Goal: Task Accomplishment & Management: Manage account settings

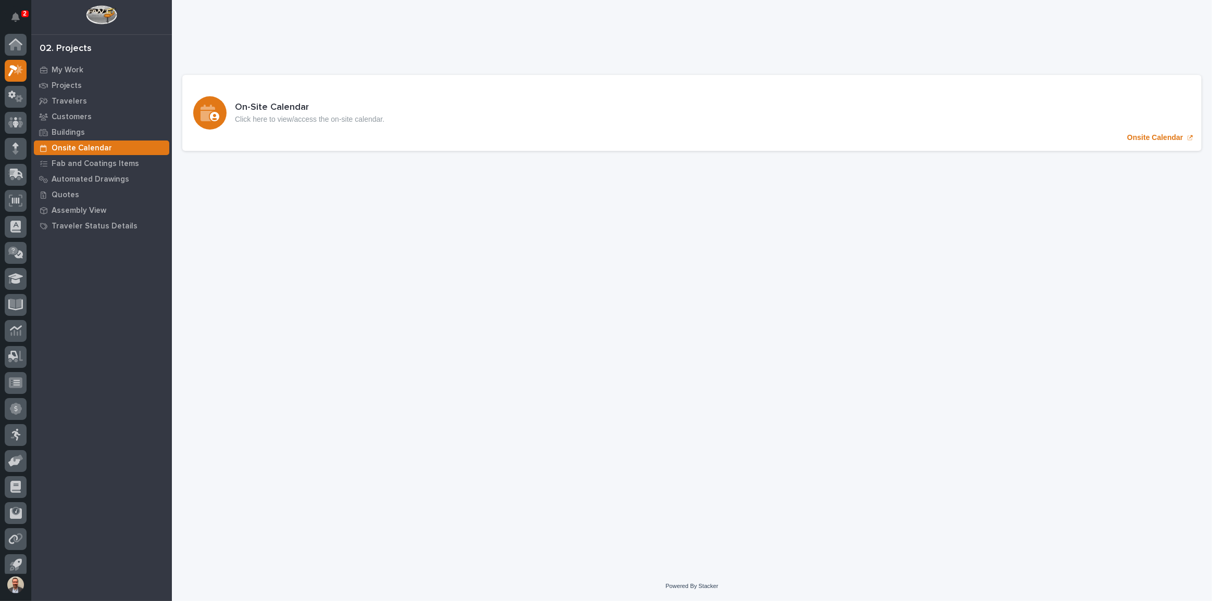
scroll to position [6, 0]
click at [62, 69] on p "My Work" at bounding box center [68, 70] width 32 height 9
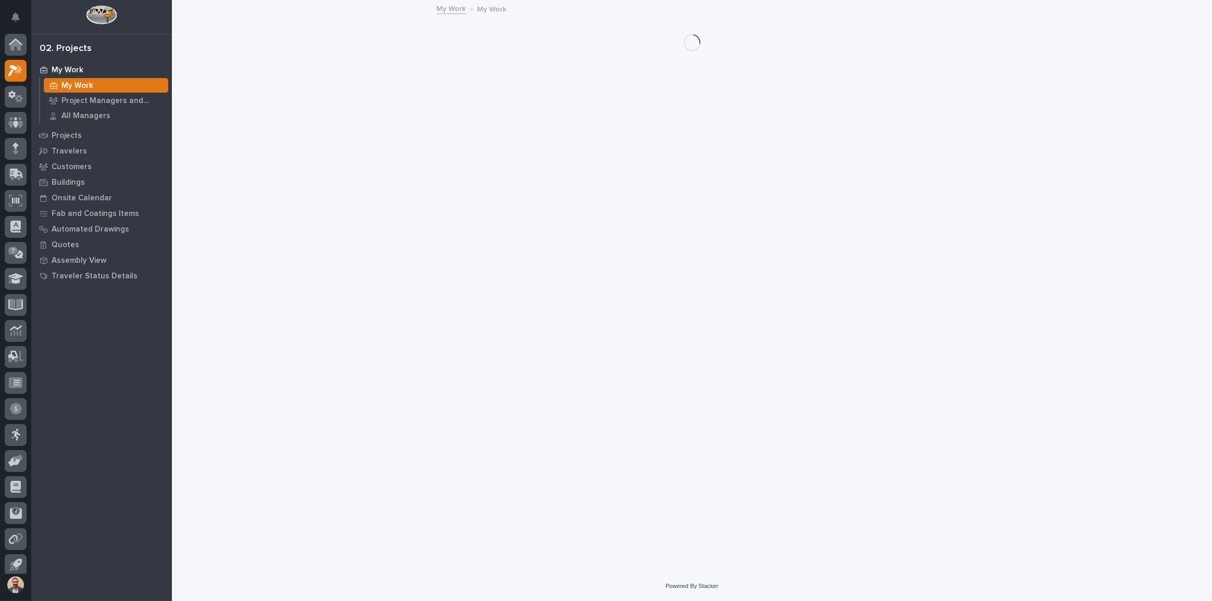
scroll to position [6, 0]
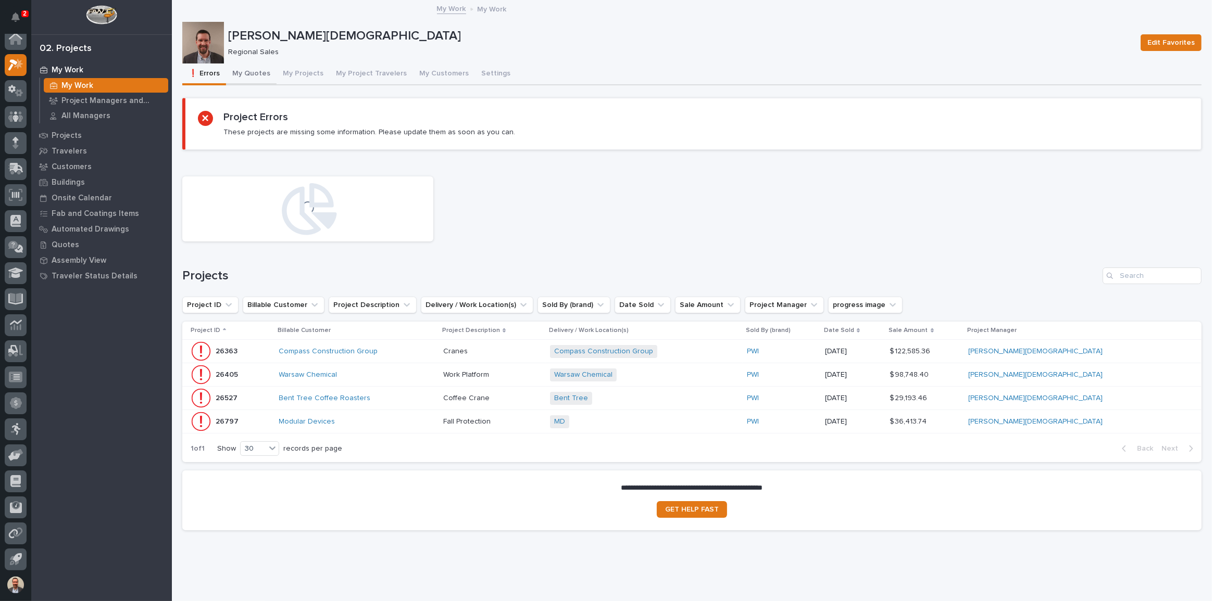
click at [249, 76] on button "My Quotes" at bounding box center [251, 75] width 51 height 22
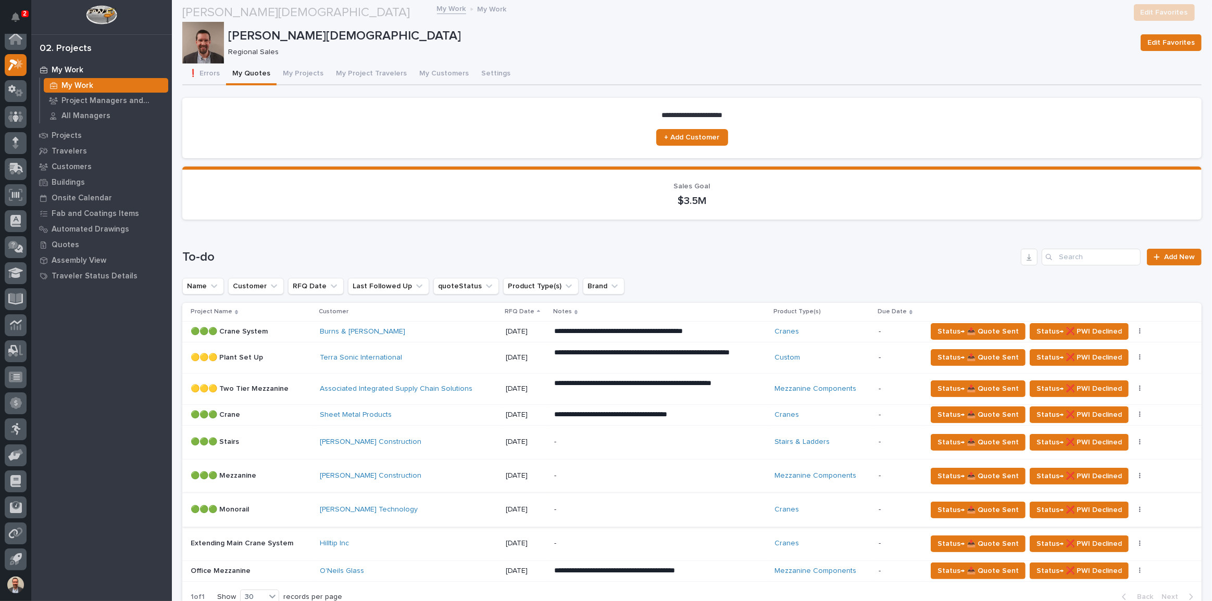
scroll to position [142, 0]
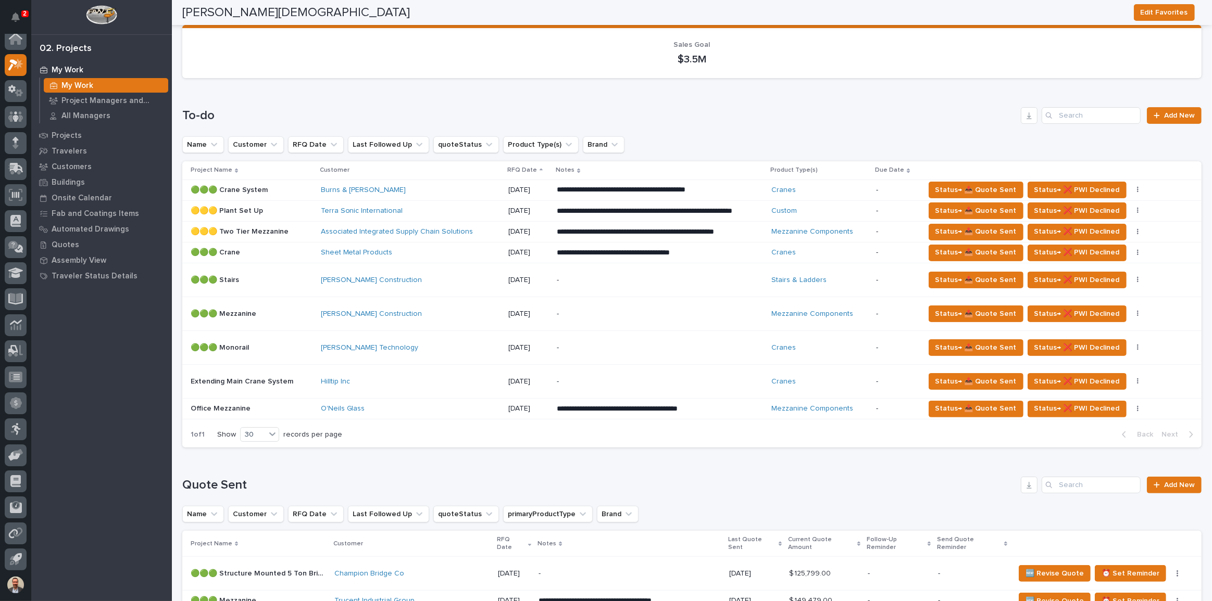
click at [475, 257] on div "Sheet Metal Products" at bounding box center [410, 252] width 179 height 9
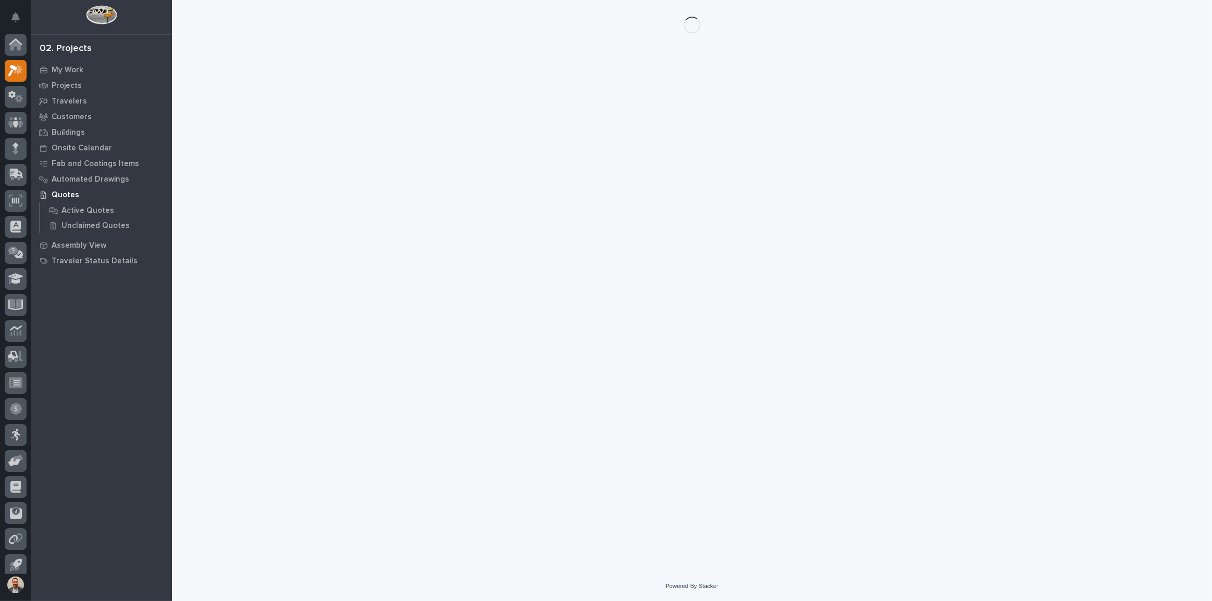
scroll to position [6, 0]
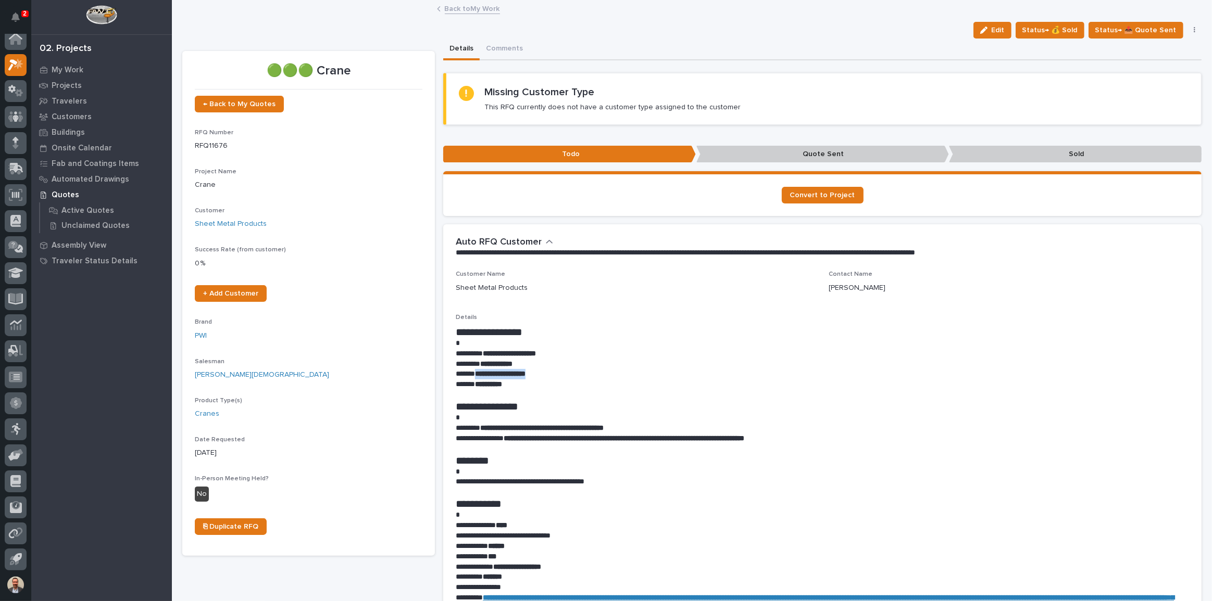
drag, startPoint x: 474, startPoint y: 375, endPoint x: 556, endPoint y: 374, distance: 81.7
click at [556, 374] on p "**********" at bounding box center [820, 374] width 728 height 10
copy strong "**********"
click at [626, 356] on p "**********" at bounding box center [820, 354] width 728 height 10
drag, startPoint x: 484, startPoint y: 428, endPoint x: 636, endPoint y: 423, distance: 151.6
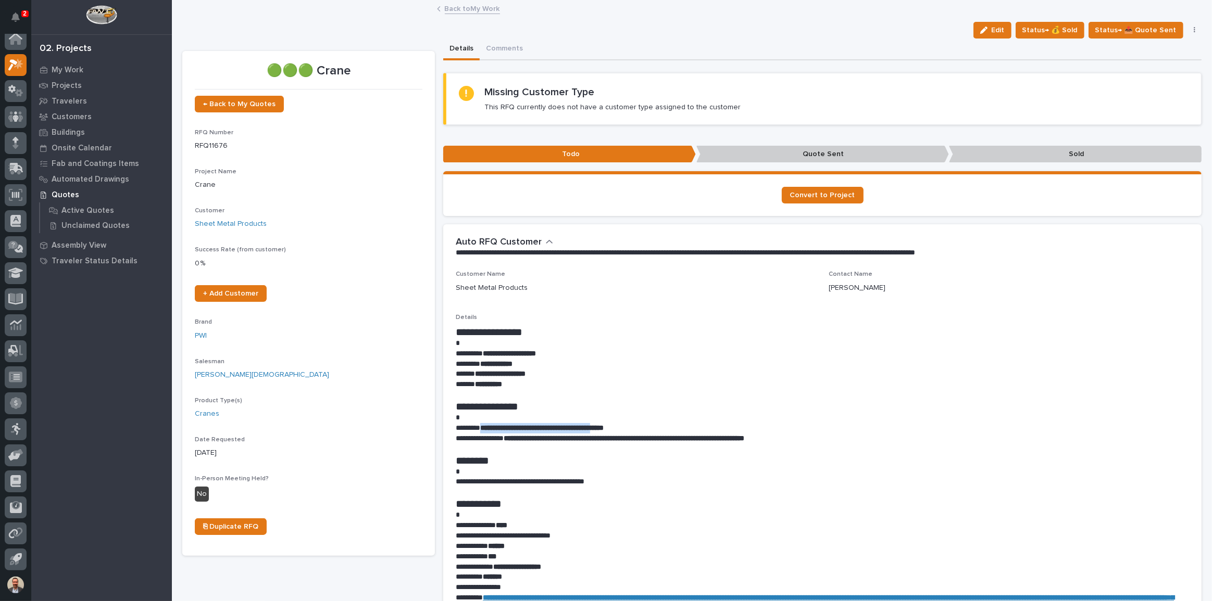
click at [603, 424] on strong "**********" at bounding box center [541, 427] width 123 height 7
copy strong "**********"
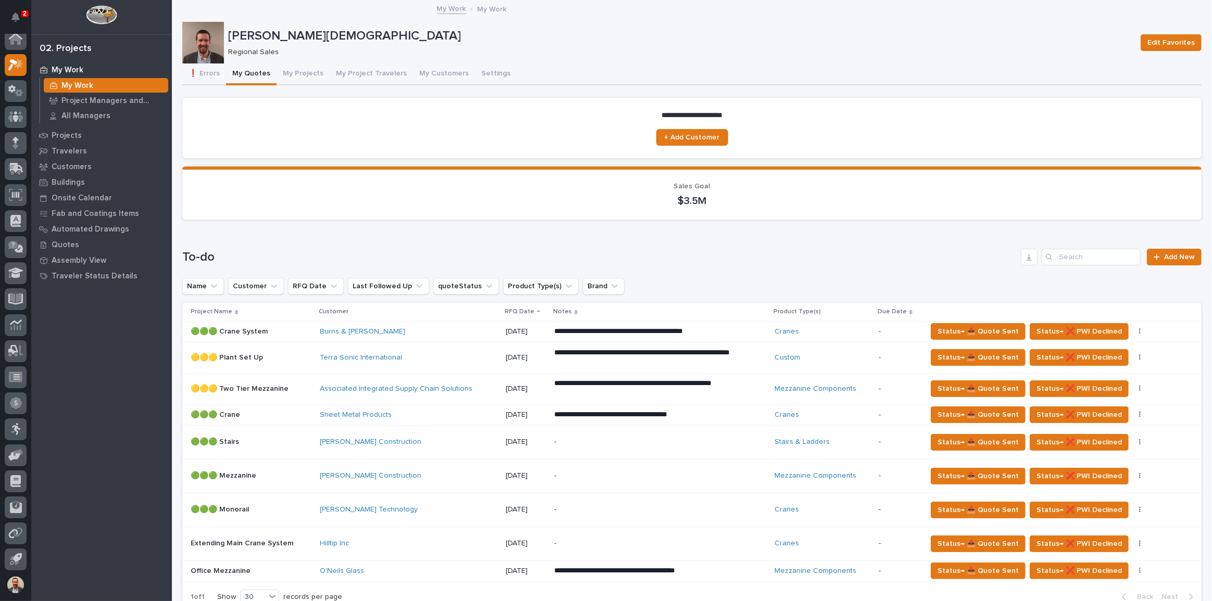
scroll to position [331, 0]
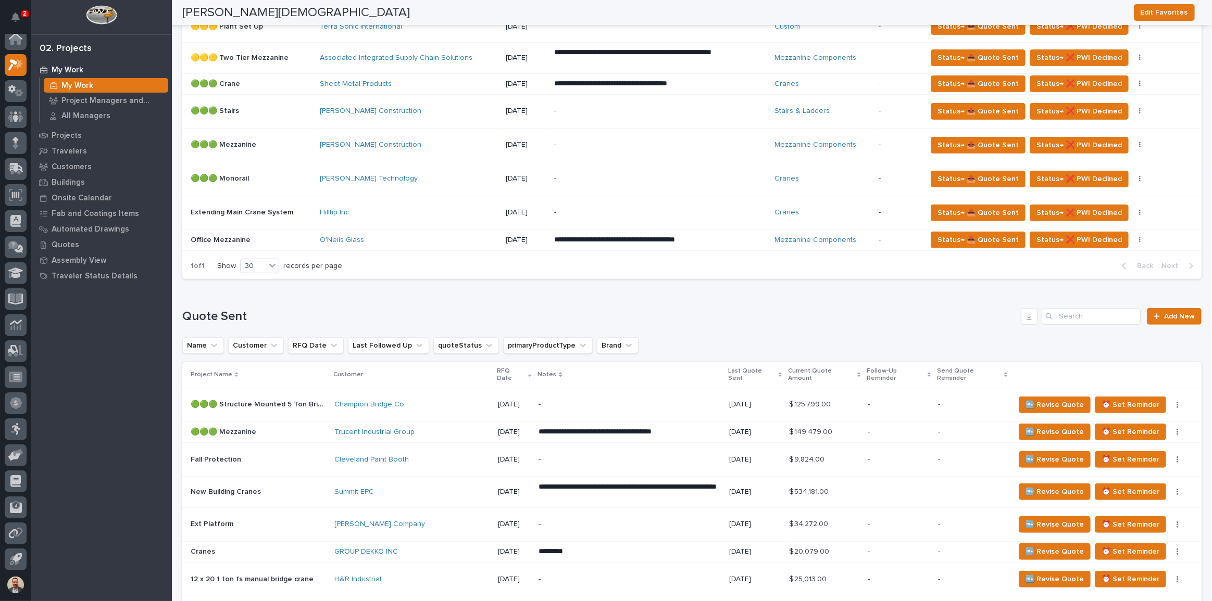
click at [473, 424] on div "Trucent Industrial Group" at bounding box center [411, 432] width 155 height 17
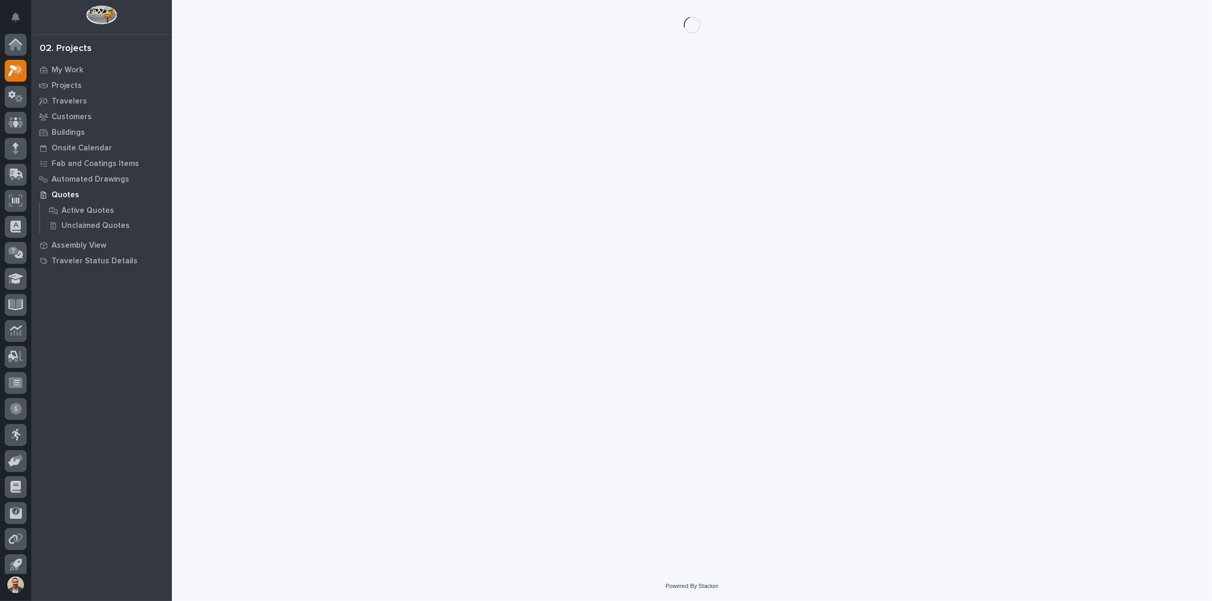
scroll to position [6, 0]
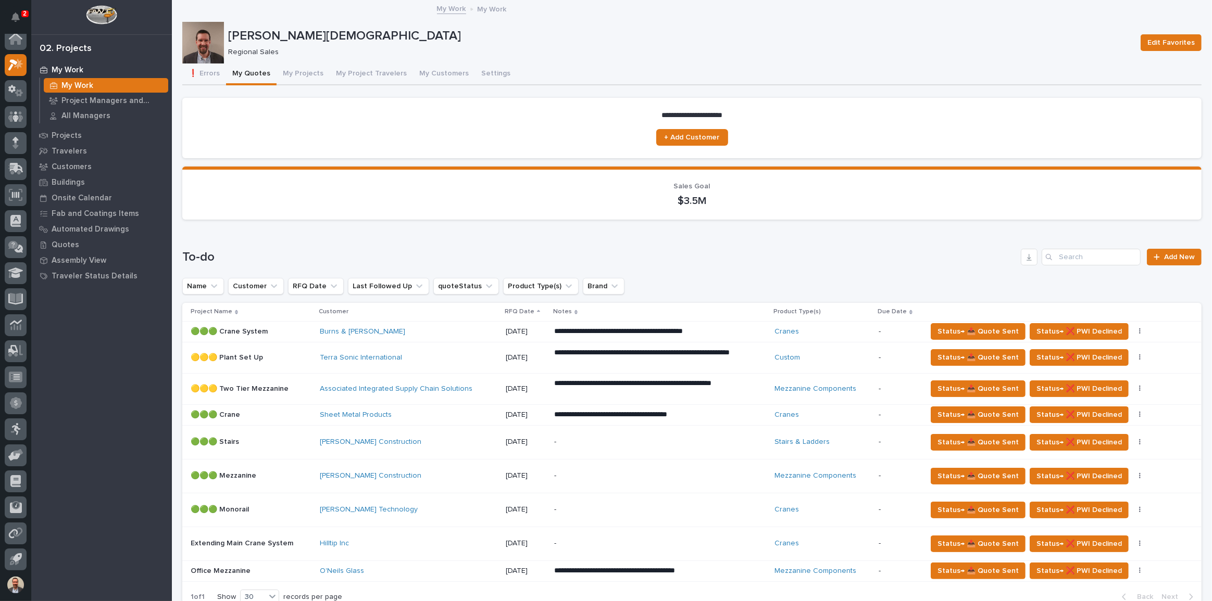
scroll to position [94, 0]
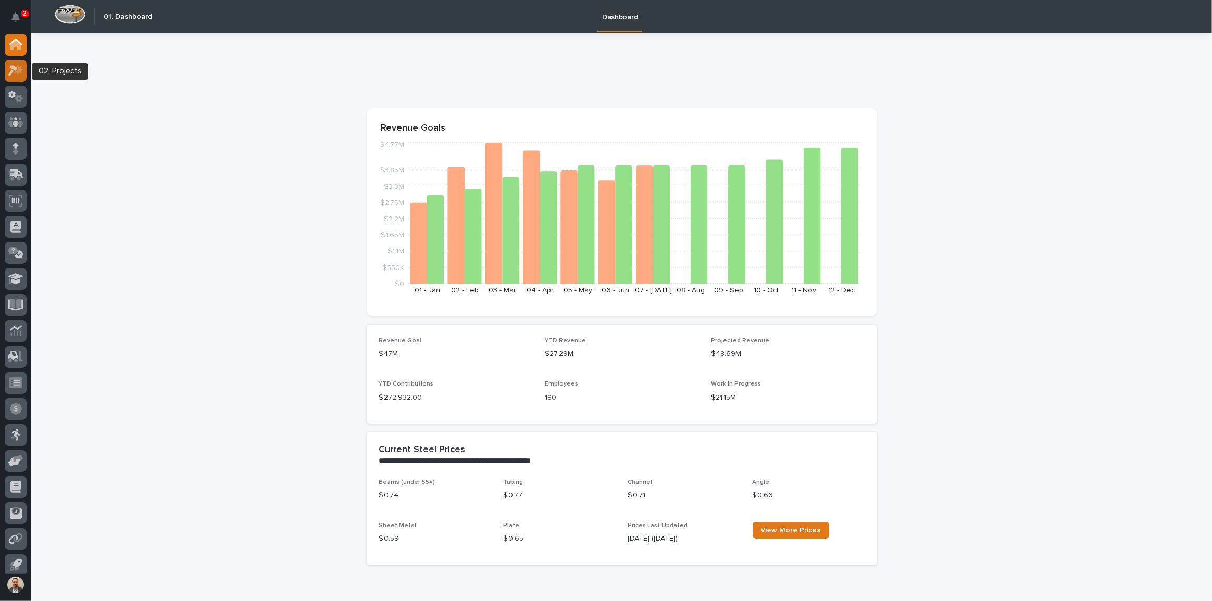
click at [22, 70] on icon at bounding box center [15, 71] width 15 height 12
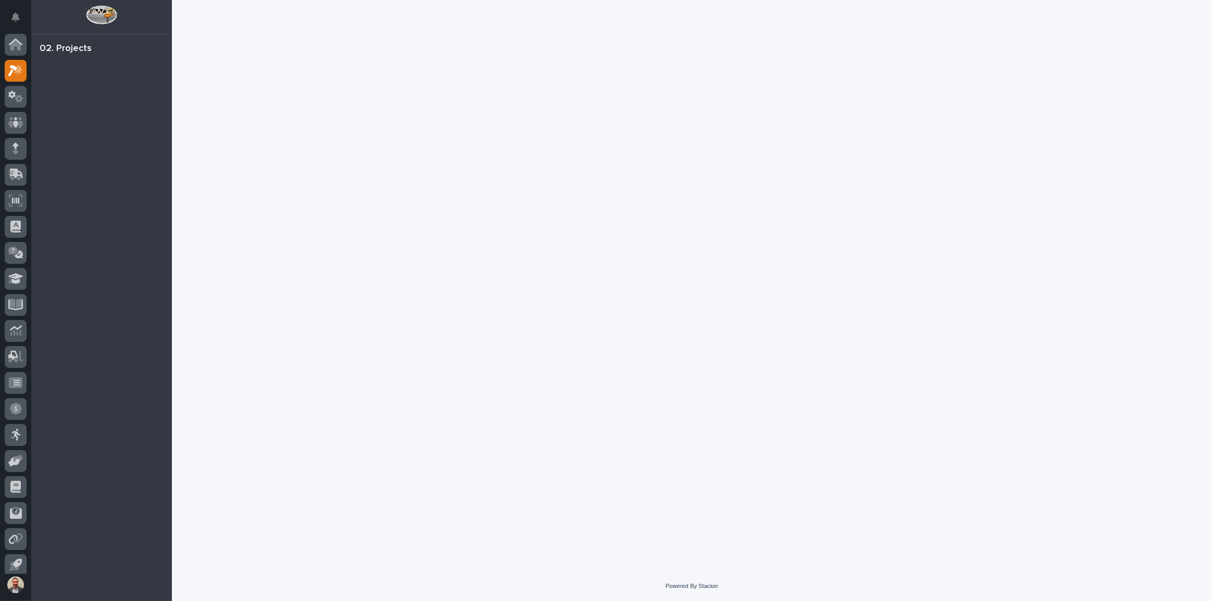
scroll to position [6, 0]
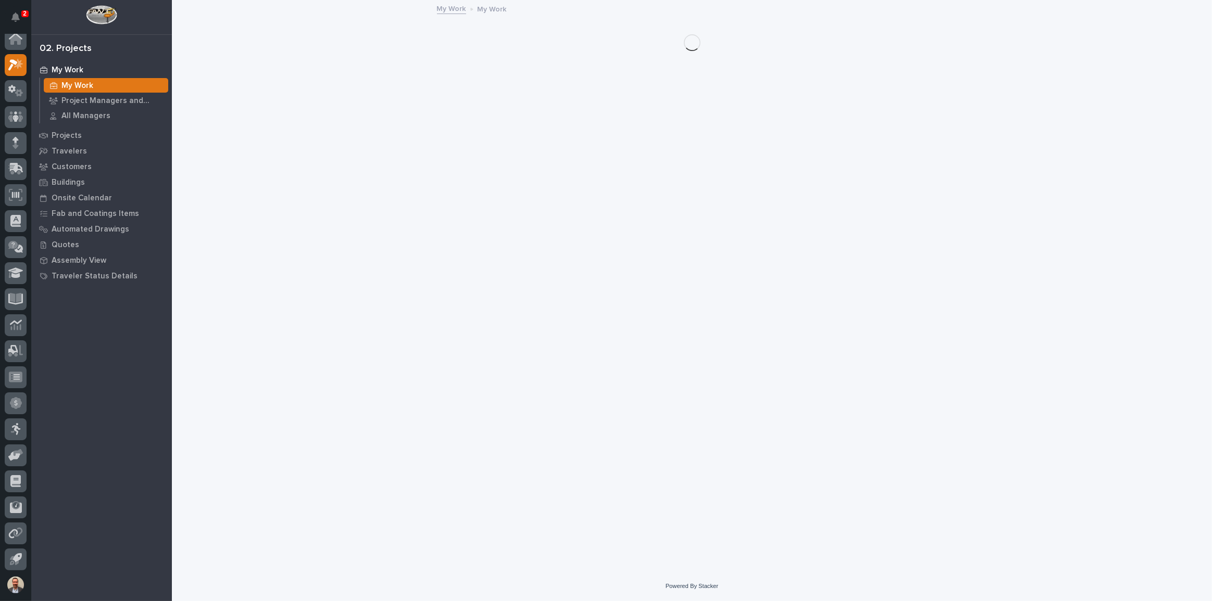
click at [73, 67] on p "My Work" at bounding box center [68, 70] width 32 height 9
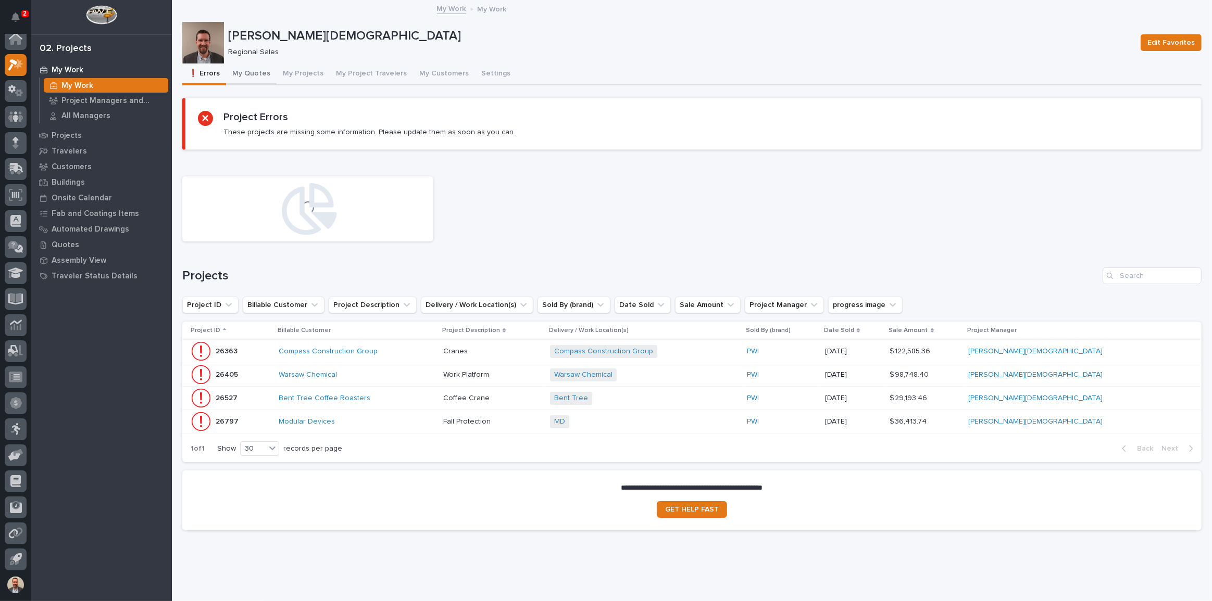
click at [243, 72] on button "My Quotes" at bounding box center [251, 75] width 51 height 22
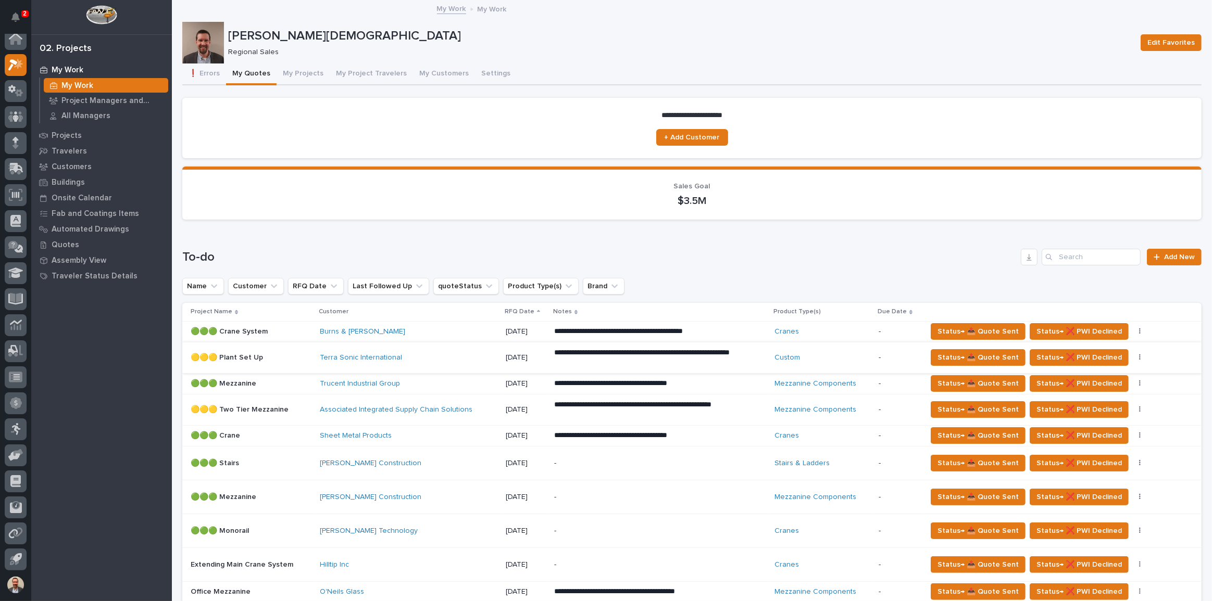
scroll to position [94, 0]
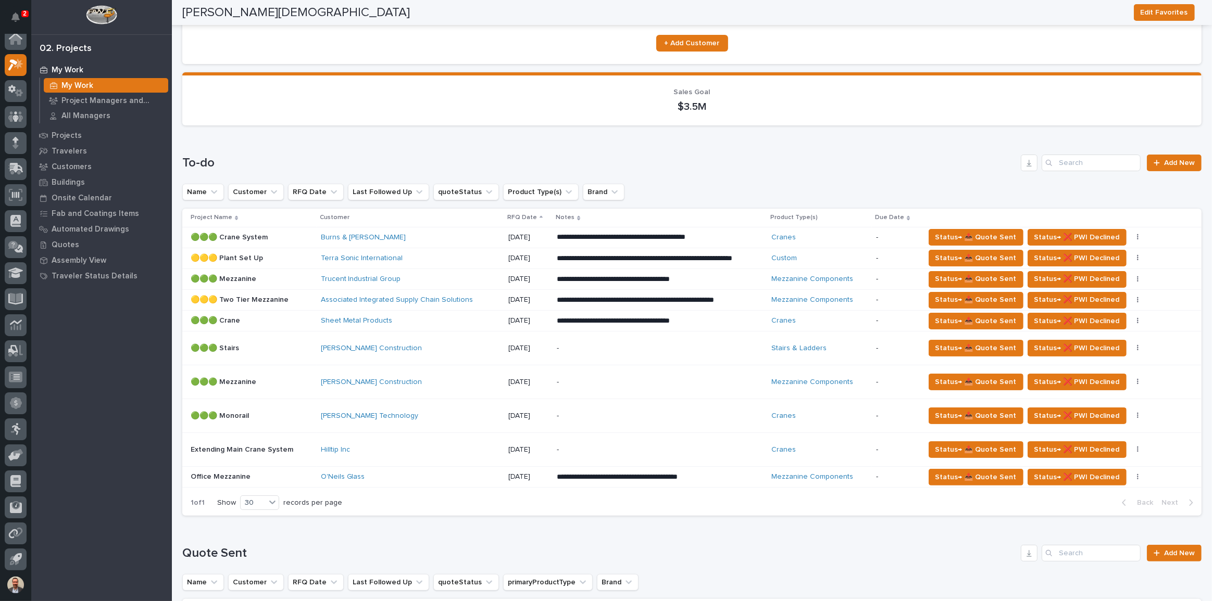
click at [483, 284] on div "Trucent Industrial Group" at bounding box center [410, 279] width 179 height 9
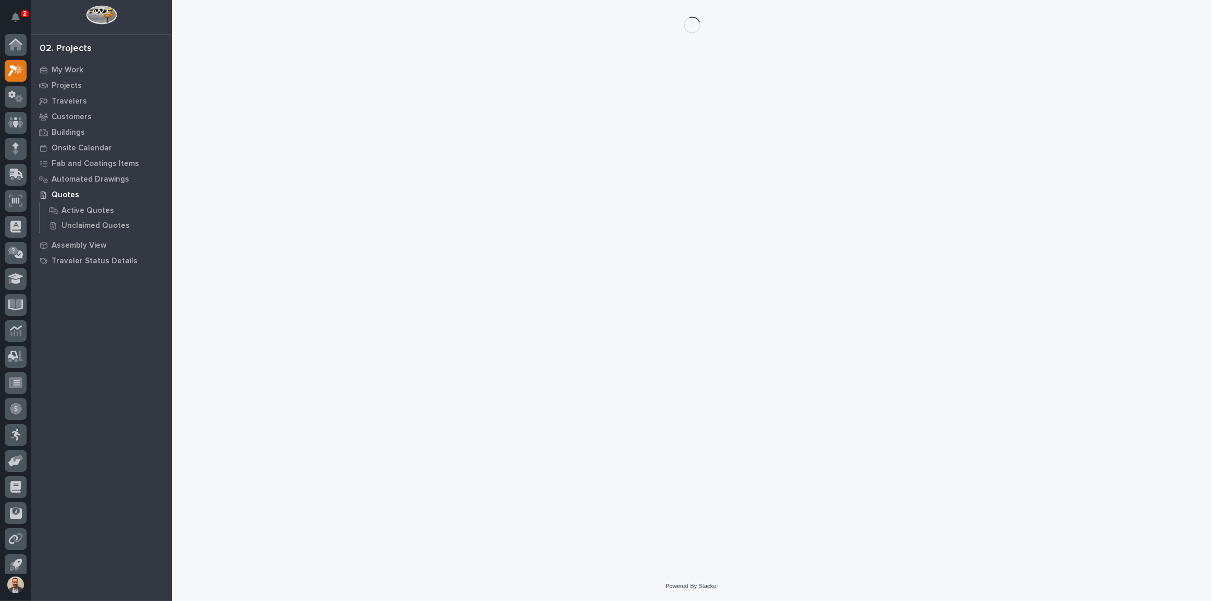
scroll to position [6, 0]
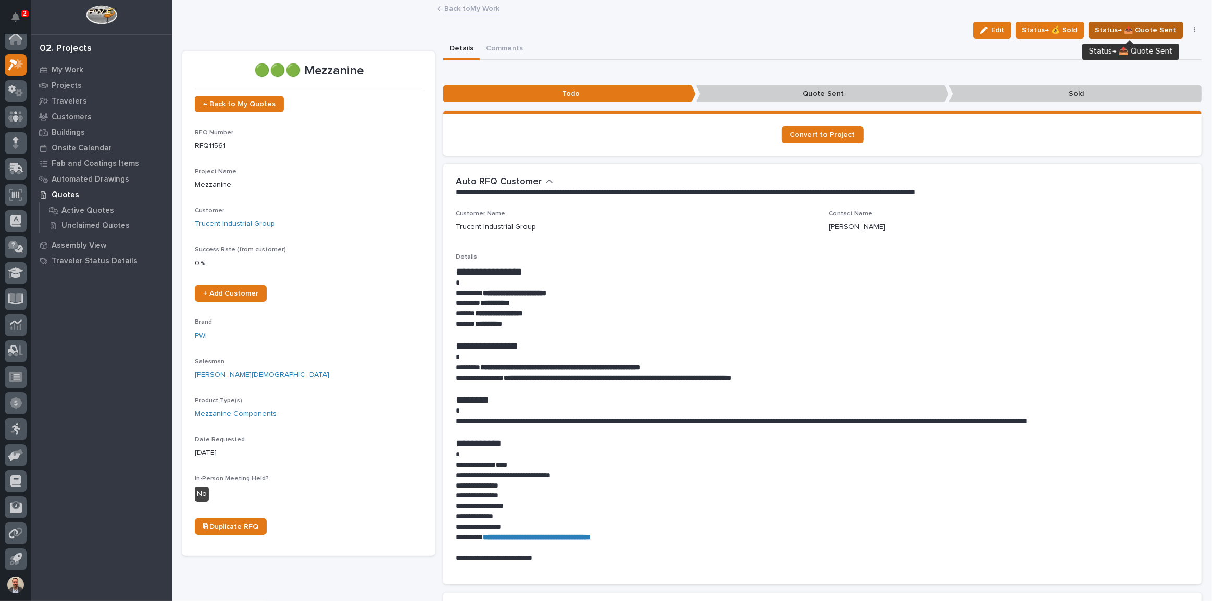
click at [1117, 28] on span "Status→ 📤 Quote Sent" at bounding box center [1135, 30] width 81 height 12
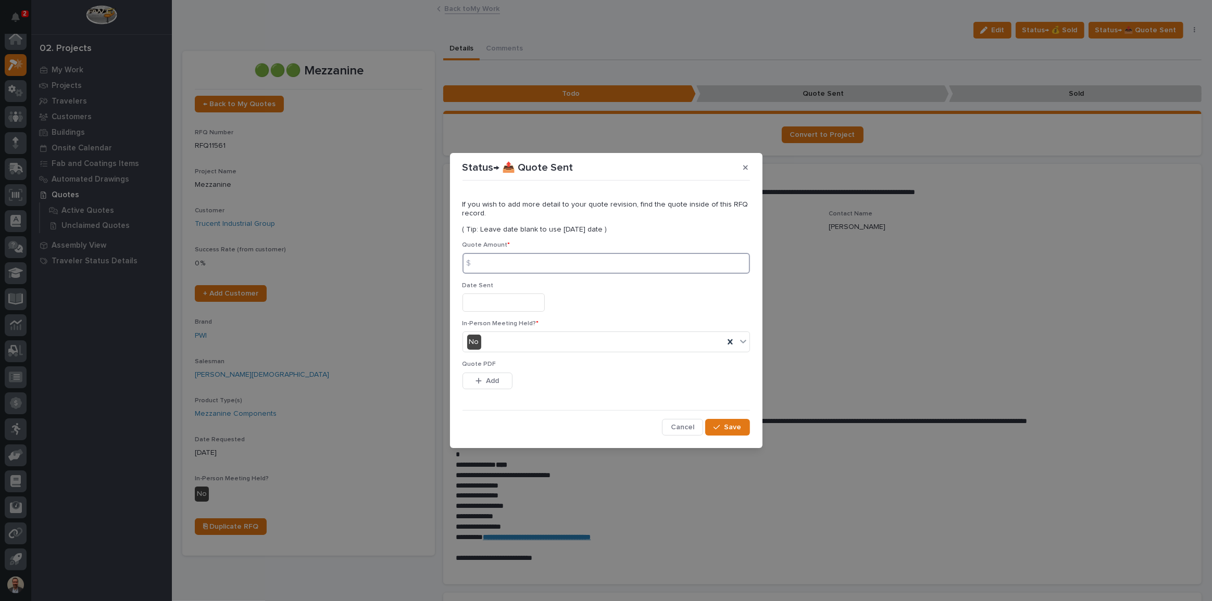
click at [669, 263] on input at bounding box center [605, 263] width 287 height 21
type input "149479"
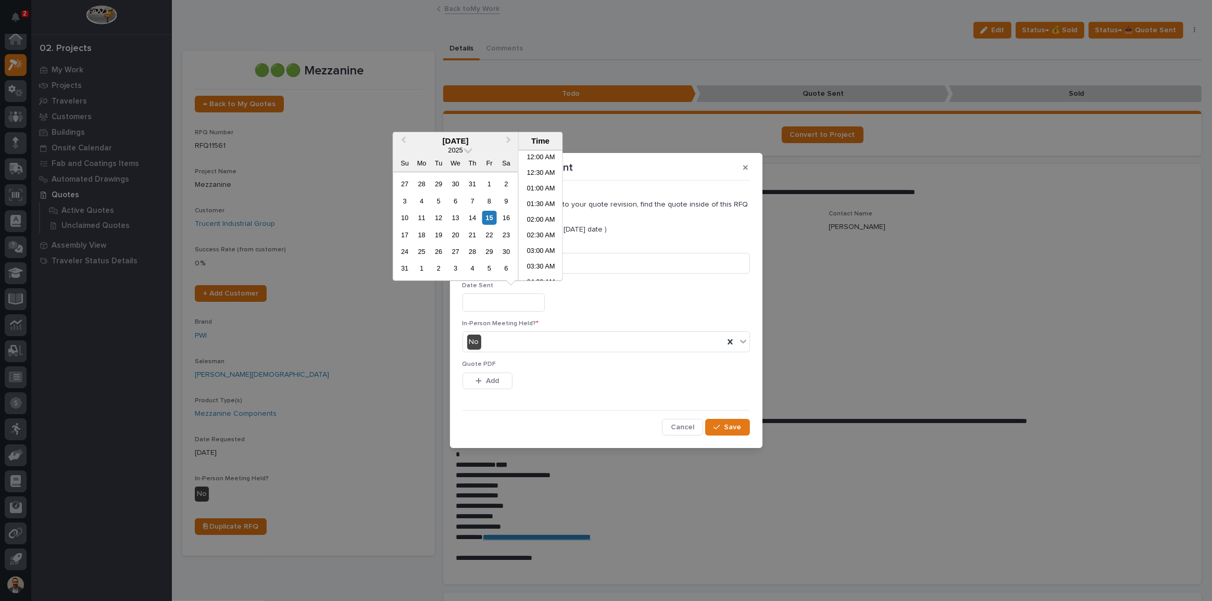
click at [522, 307] on input "text" at bounding box center [503, 303] width 82 height 18
click at [487, 218] on div "15" at bounding box center [489, 218] width 14 height 14
type input "**********"
click at [521, 348] on div "No" at bounding box center [593, 342] width 261 height 17
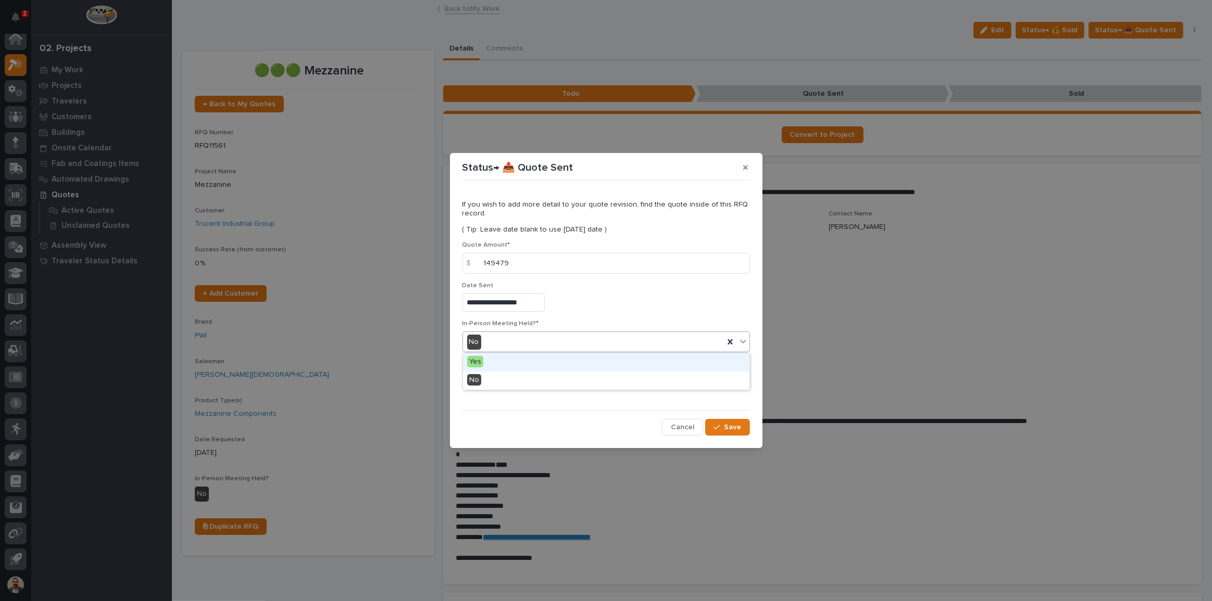
click at [503, 363] on div "Yes" at bounding box center [606, 363] width 286 height 18
click at [498, 379] on span "Add" at bounding box center [492, 380] width 13 height 9
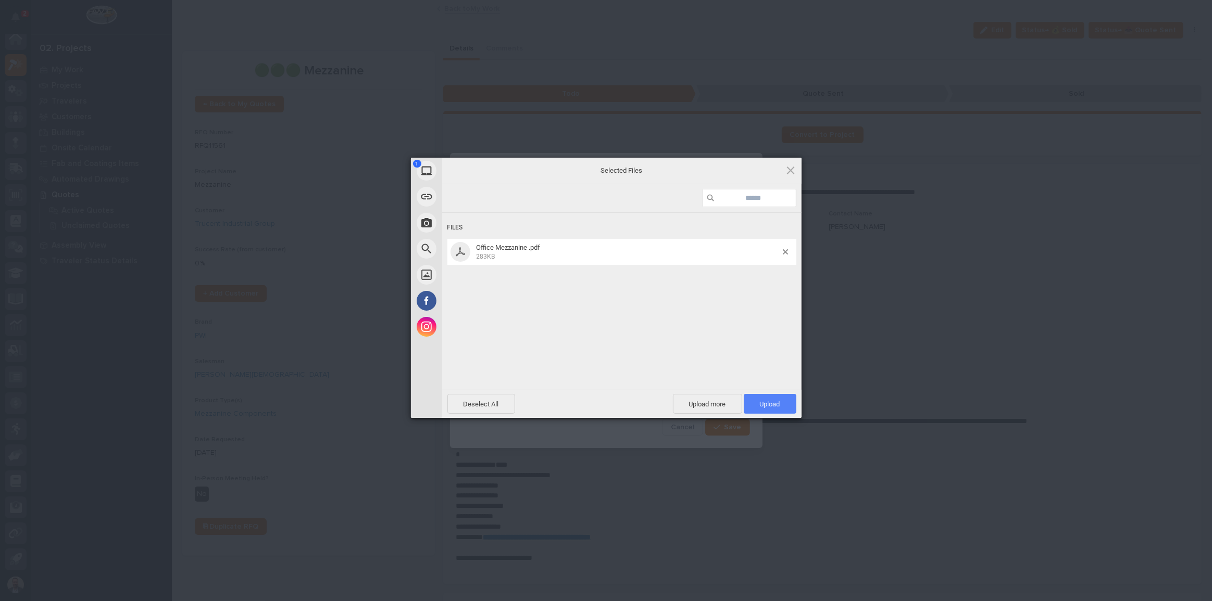
click at [776, 401] on span "Upload 1" at bounding box center [770, 404] width 20 height 8
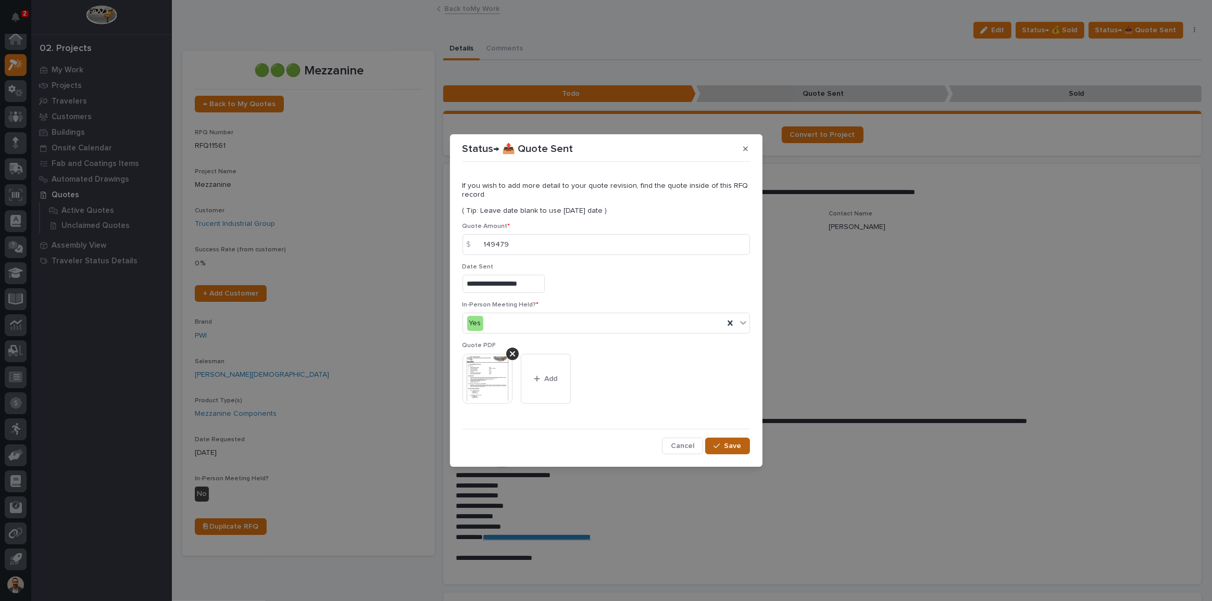
click at [739, 442] on span "Save" at bounding box center [732, 446] width 17 height 9
